Goal: Obtain resource: Obtain resource

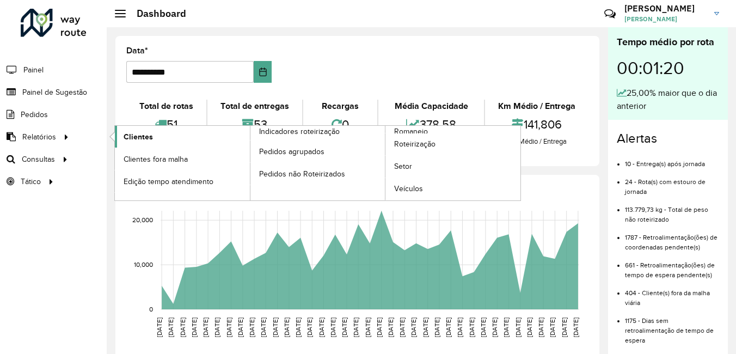
click at [127, 132] on span "Clientes" at bounding box center [138, 136] width 29 height 11
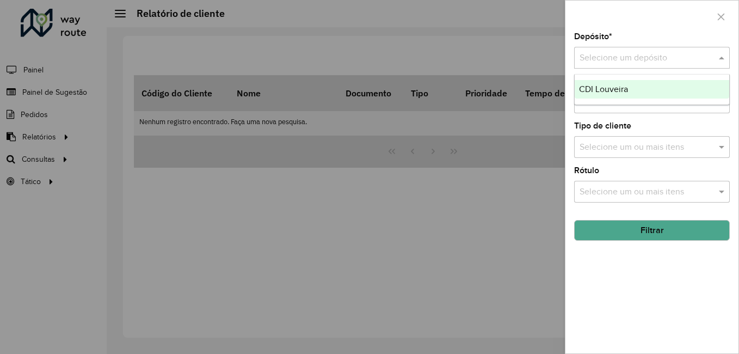
click at [642, 57] on input "text" at bounding box center [641, 58] width 123 height 13
click at [627, 83] on div "CDI Louveira" at bounding box center [652, 89] width 155 height 19
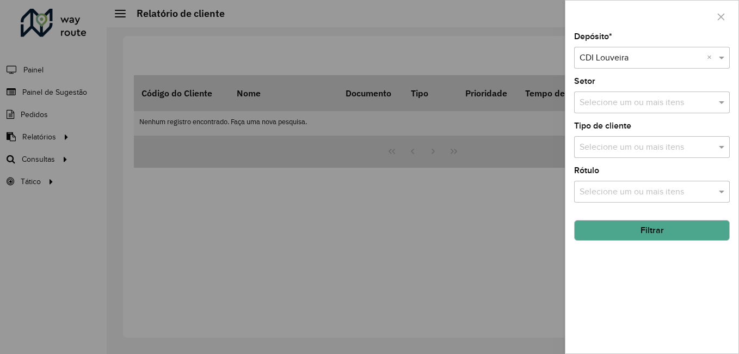
click at [640, 228] on button "Filtrar" at bounding box center [652, 230] width 156 height 21
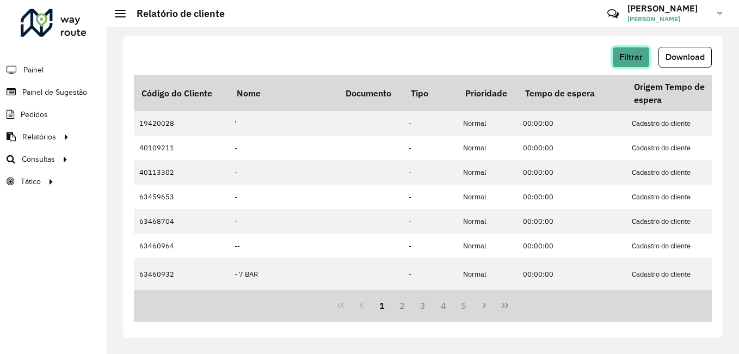
click at [613, 59] on button "Filtrar" at bounding box center [632, 57] width 38 height 21
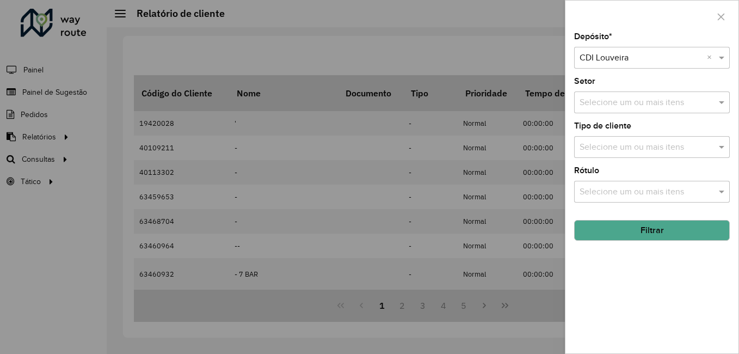
click at [491, 52] on div at bounding box center [369, 177] width 739 height 354
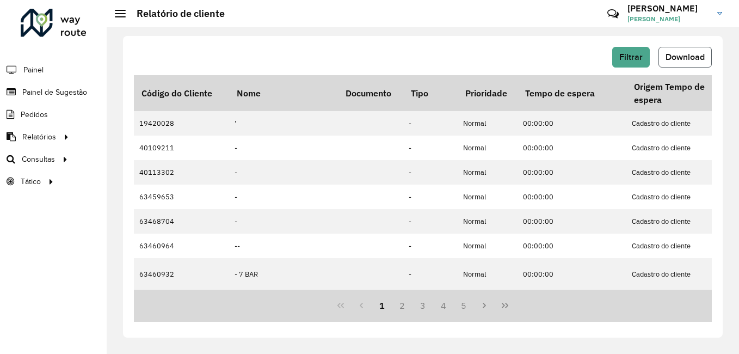
click at [668, 66] on button "Download" at bounding box center [685, 57] width 53 height 21
